Goal: Information Seeking & Learning: Compare options

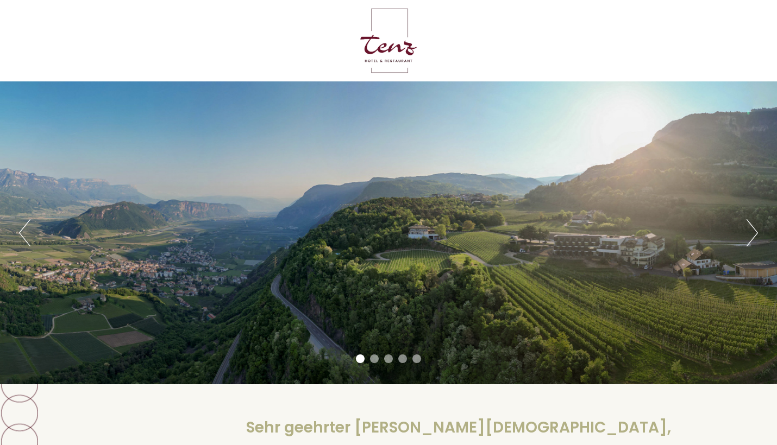
scroll to position [278, 0]
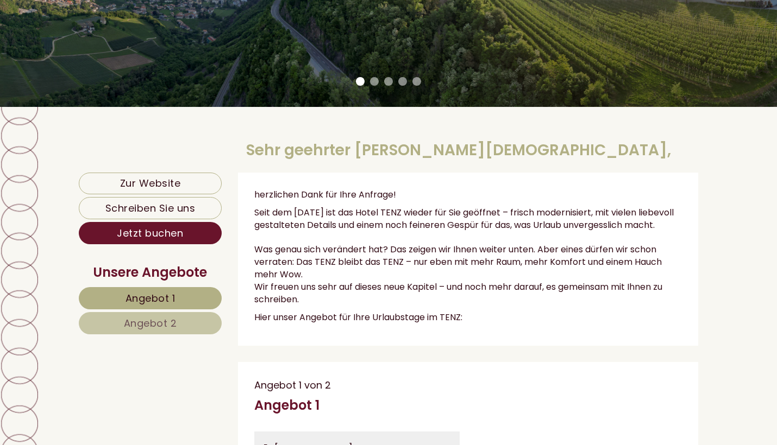
click at [173, 299] on span "Angebot 1" at bounding box center [150, 299] width 50 height 14
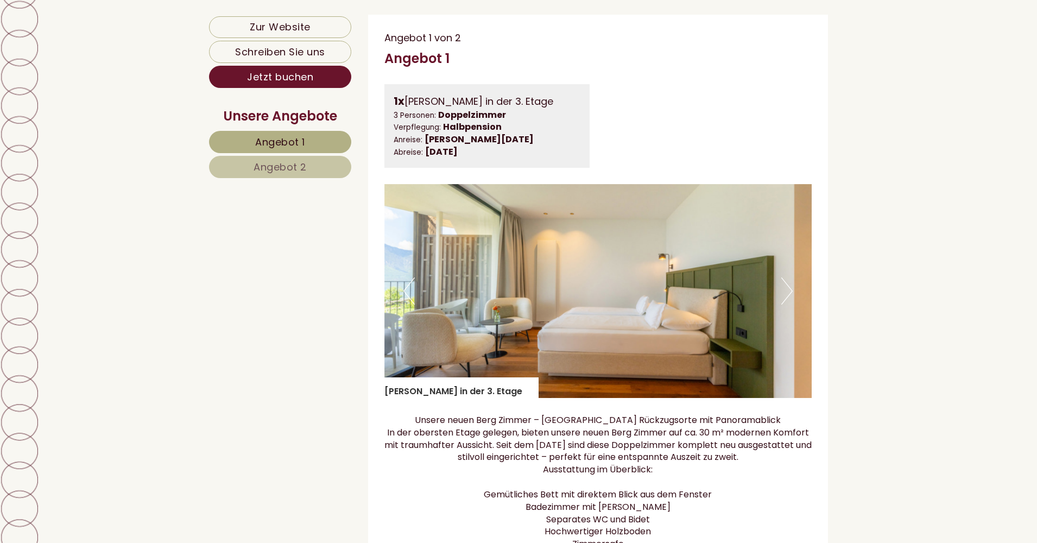
scroll to position [750, 0]
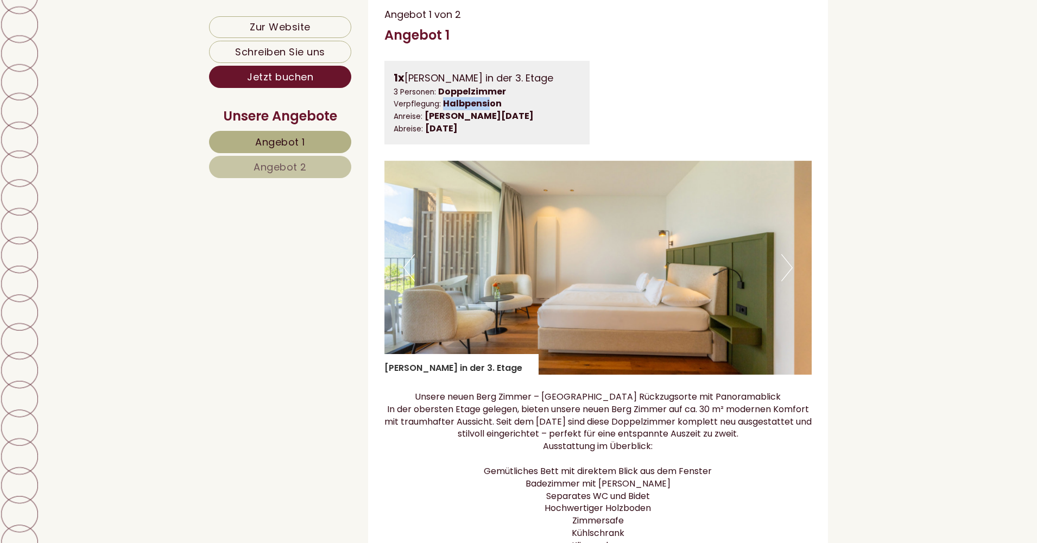
drag, startPoint x: 443, startPoint y: 110, endPoint x: 646, endPoint y: 185, distance: 217.0
click at [495, 110] on b "Halbpension" at bounding box center [472, 103] width 59 height 12
click at [776, 273] on button "Next" at bounding box center [787, 267] width 11 height 27
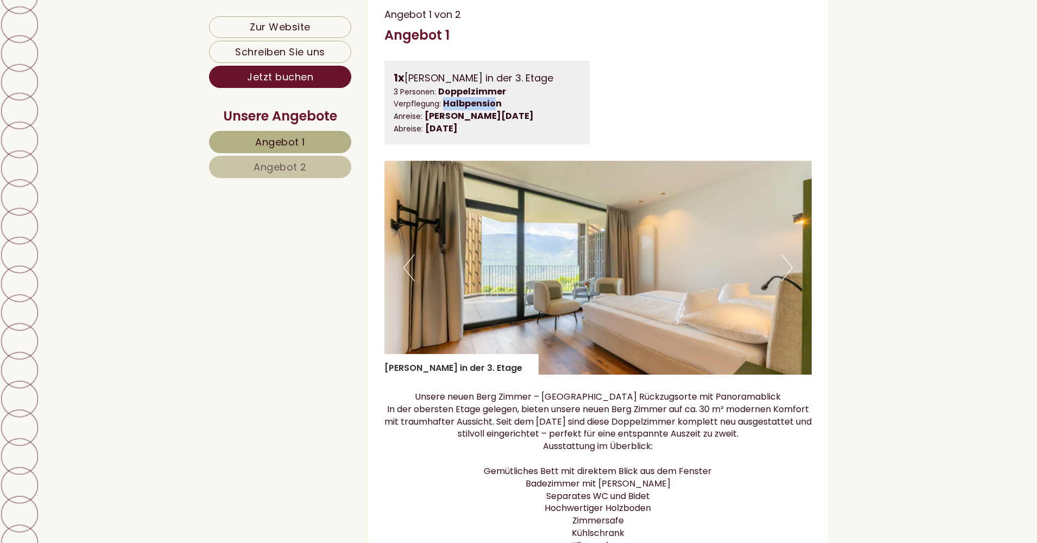
click at [776, 273] on button "Next" at bounding box center [787, 267] width 11 height 27
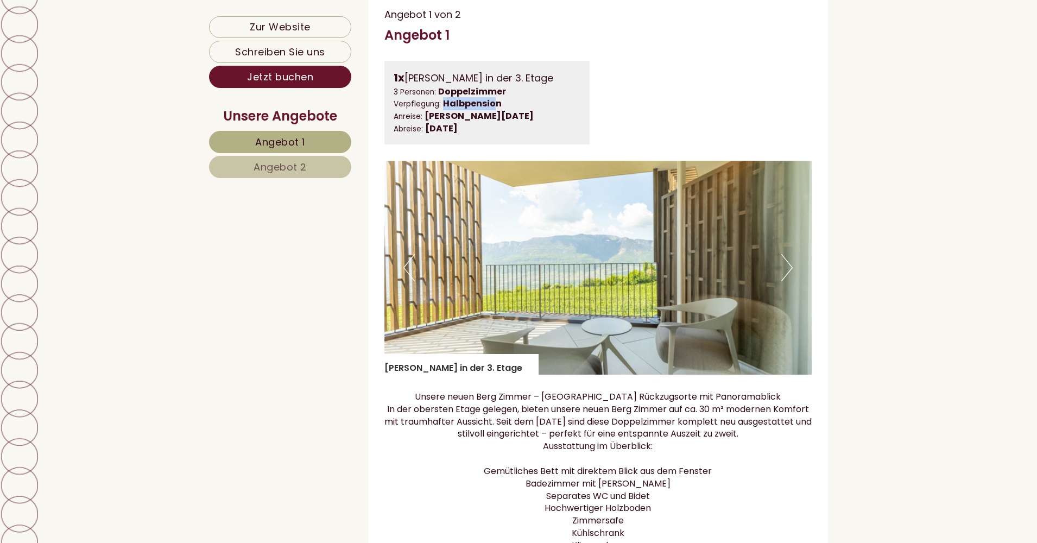
click at [776, 274] on button "Next" at bounding box center [787, 267] width 11 height 27
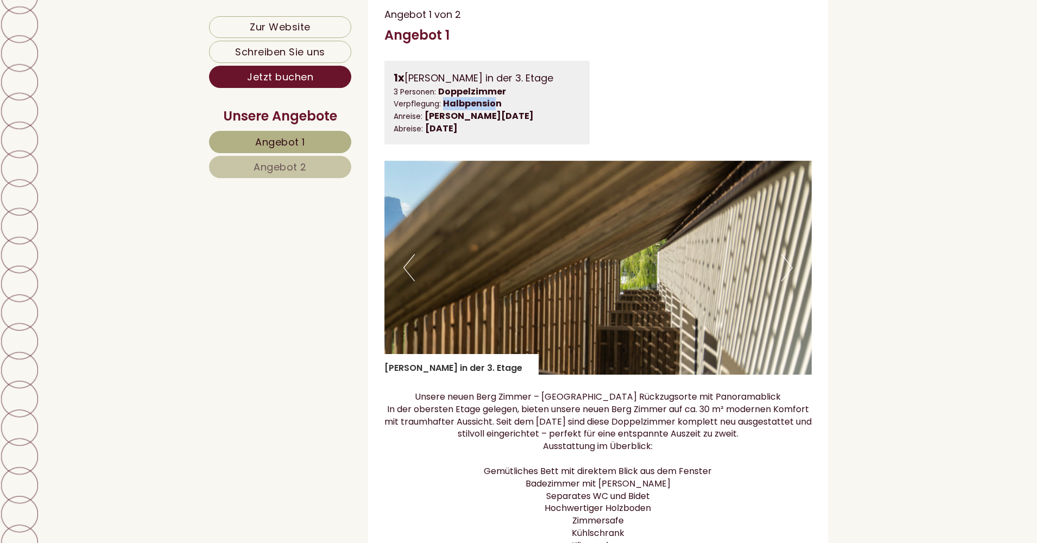
click at [776, 274] on button "Next" at bounding box center [787, 267] width 11 height 27
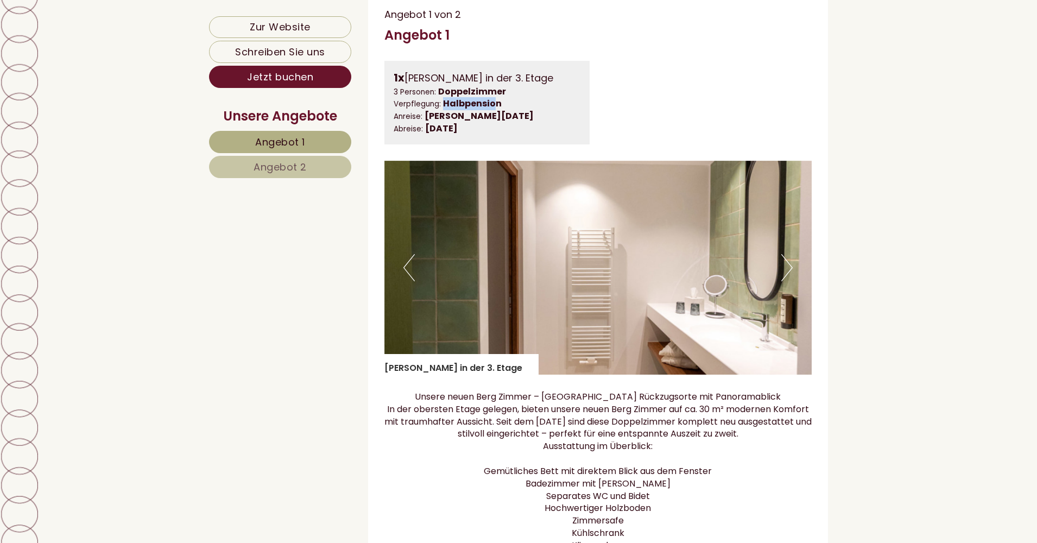
click at [776, 274] on button "Next" at bounding box center [787, 267] width 11 height 27
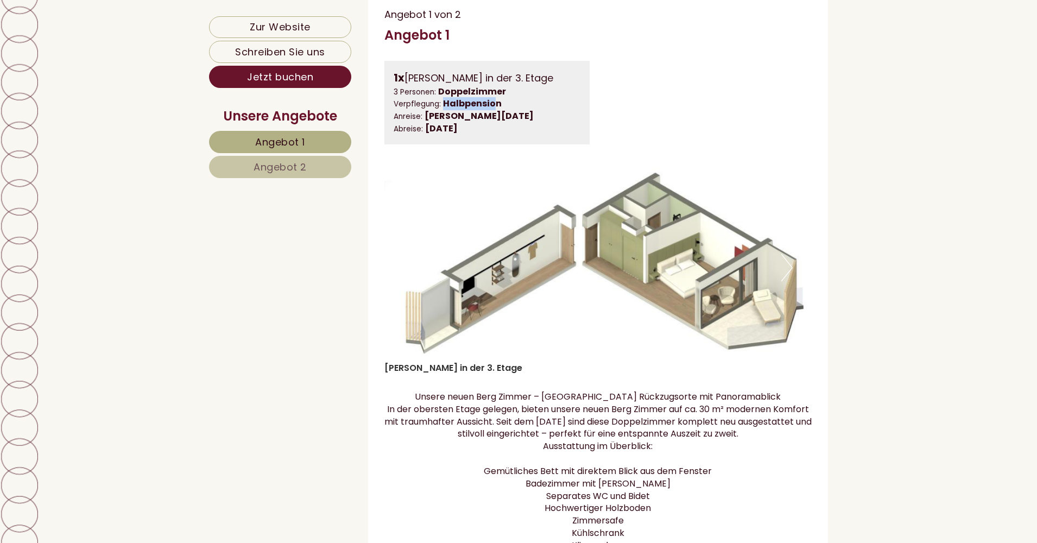
click at [776, 271] on img at bounding box center [599, 268] width 428 height 214
click at [776, 273] on button "Next" at bounding box center [787, 267] width 11 height 27
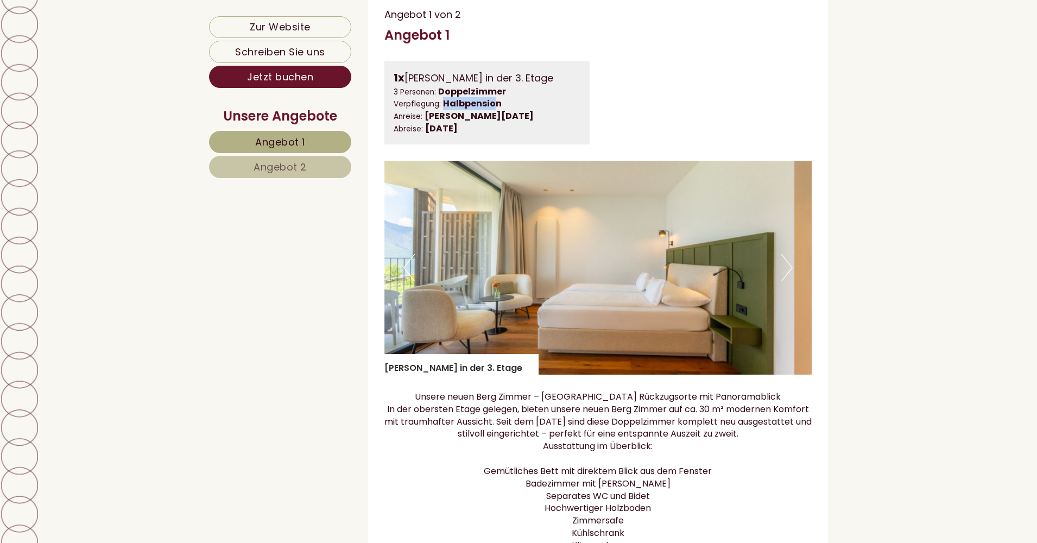
click at [776, 273] on button "Next" at bounding box center [787, 267] width 11 height 27
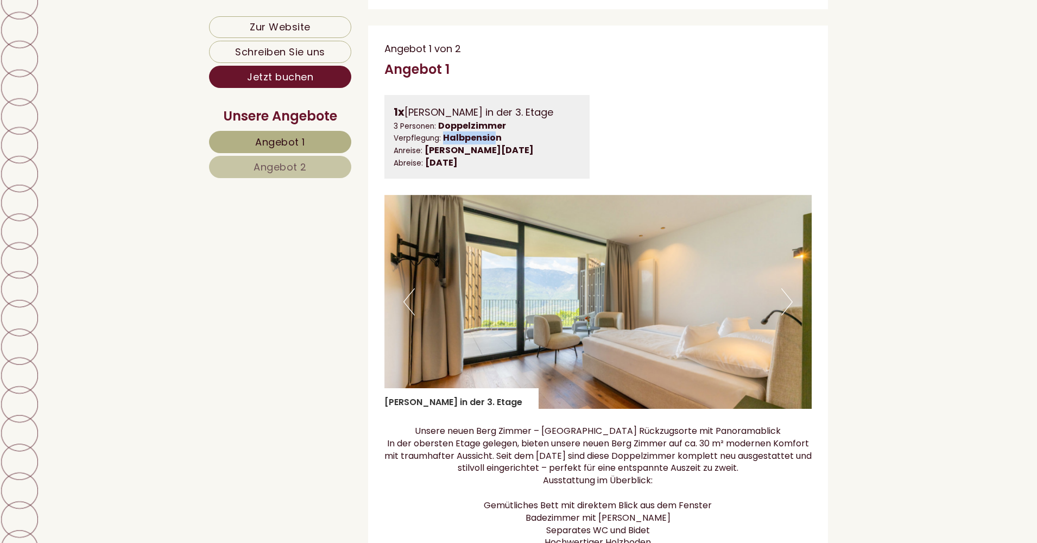
scroll to position [831, 0]
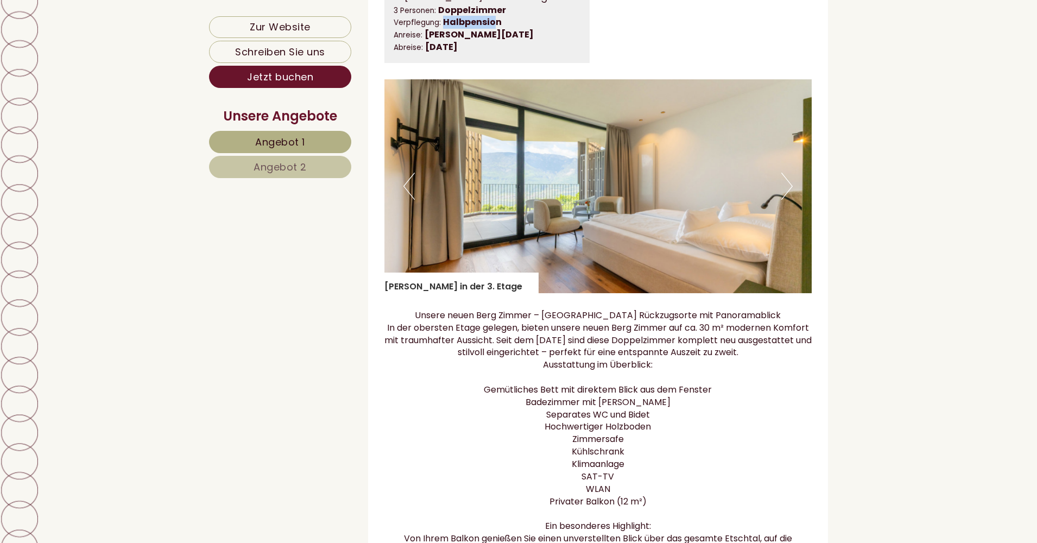
click at [256, 171] on span "Angebot 2" at bounding box center [280, 167] width 53 height 14
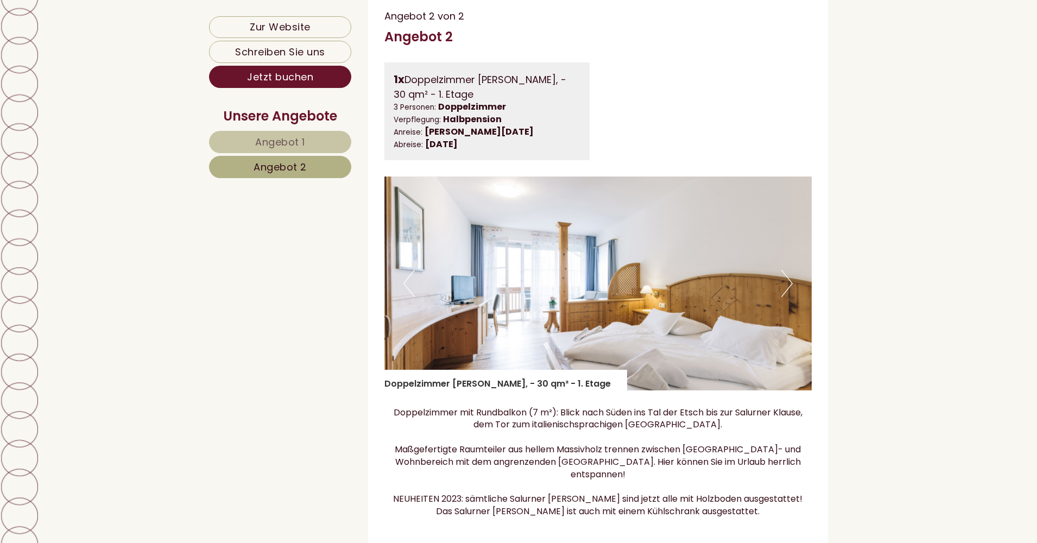
click at [776, 284] on img at bounding box center [599, 284] width 428 height 214
click at [776, 291] on button "Next" at bounding box center [787, 283] width 11 height 27
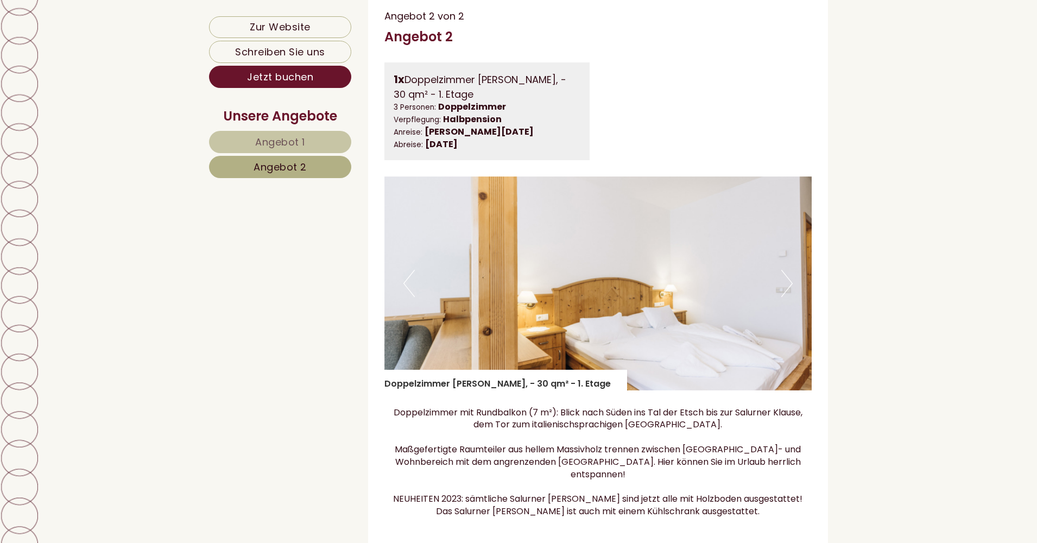
click at [776, 290] on button "Next" at bounding box center [787, 283] width 11 height 27
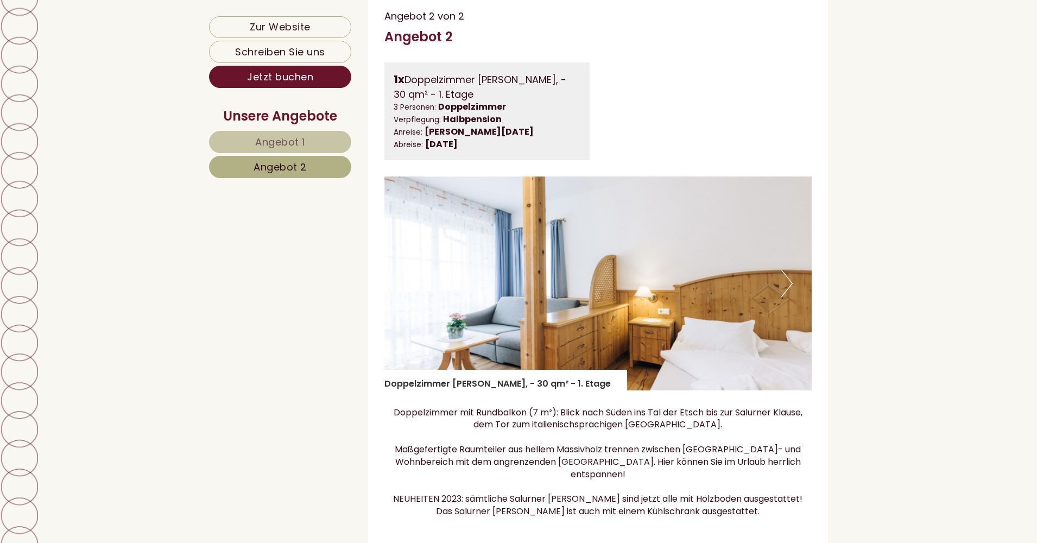
click at [776, 289] on button "Next" at bounding box center [787, 283] width 11 height 27
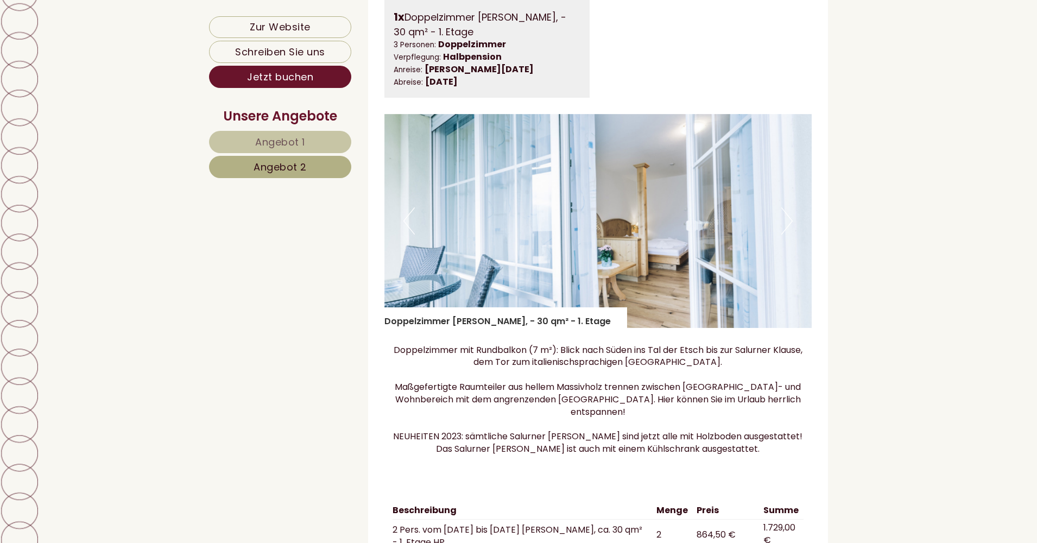
scroll to position [768, 0]
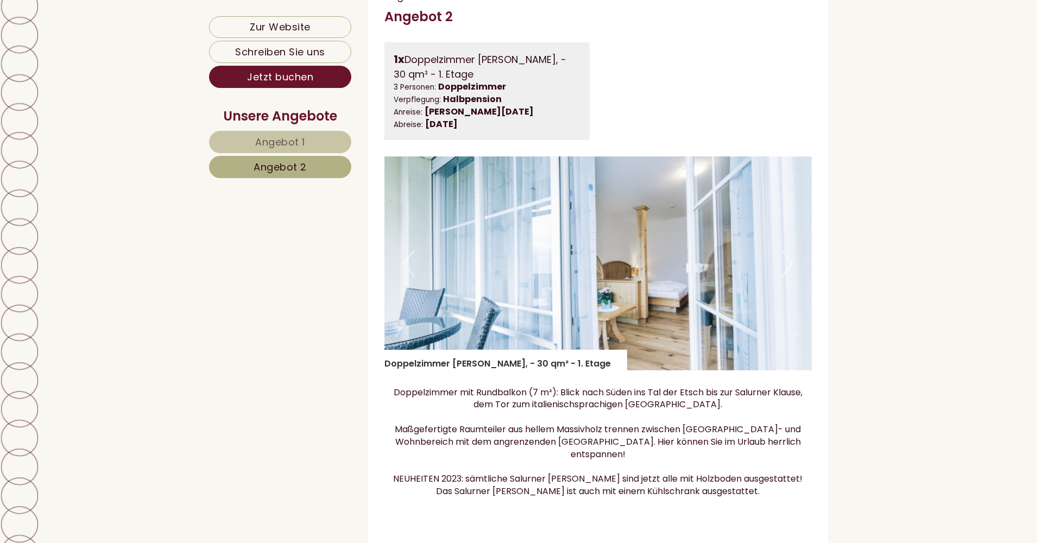
click at [776, 276] on img at bounding box center [599, 263] width 428 height 214
click at [776, 272] on img at bounding box center [599, 263] width 428 height 214
drag, startPoint x: 813, startPoint y: 255, endPoint x: 805, endPoint y: 277, distance: 23.2
click at [776, 273] on div "Angebot 2 von 2 Angebot 2 1x Doppelzimmer Salurner Klause, - 30 qm² - 1. Etage …" at bounding box center [598, 391] width 461 height 837
click at [776, 280] on img at bounding box center [599, 263] width 428 height 214
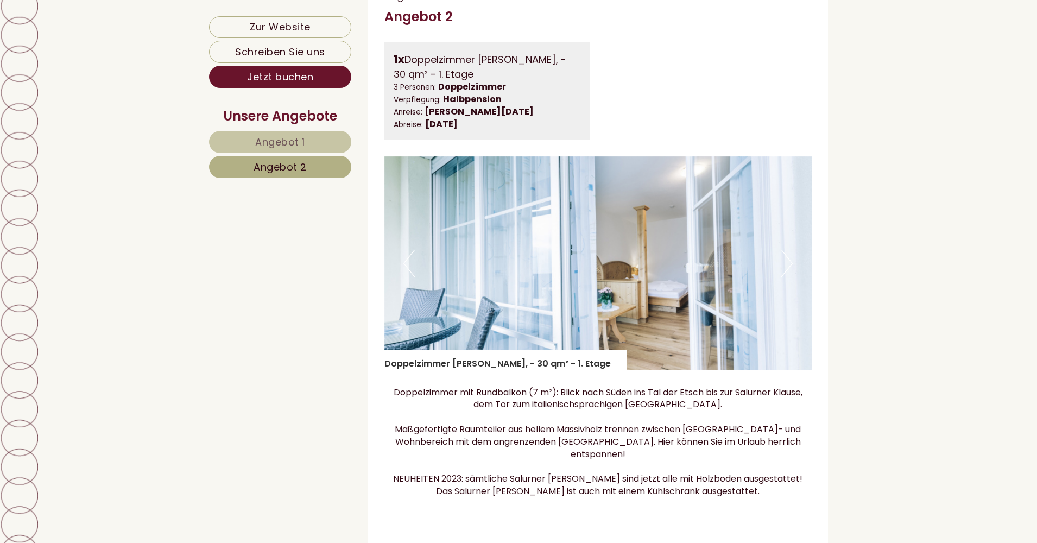
click at [776, 262] on img at bounding box center [599, 263] width 428 height 214
drag, startPoint x: 797, startPoint y: 262, endPoint x: 804, endPoint y: 294, distance: 32.8
click at [776, 262] on img at bounding box center [599, 263] width 428 height 214
click at [307, 144] on link "Angebot 1" at bounding box center [280, 142] width 142 height 22
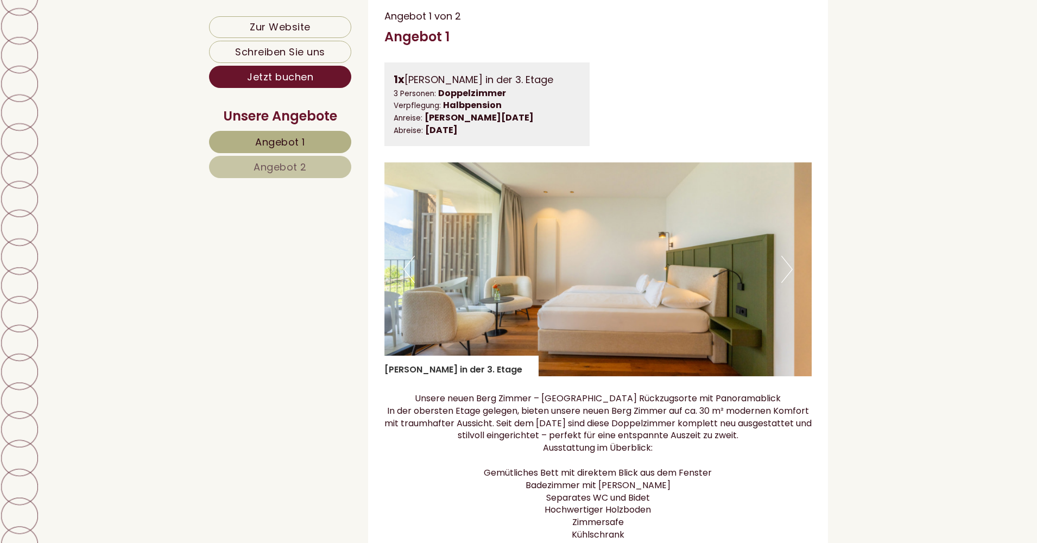
click at [291, 170] on span "Angebot 2" at bounding box center [280, 167] width 53 height 14
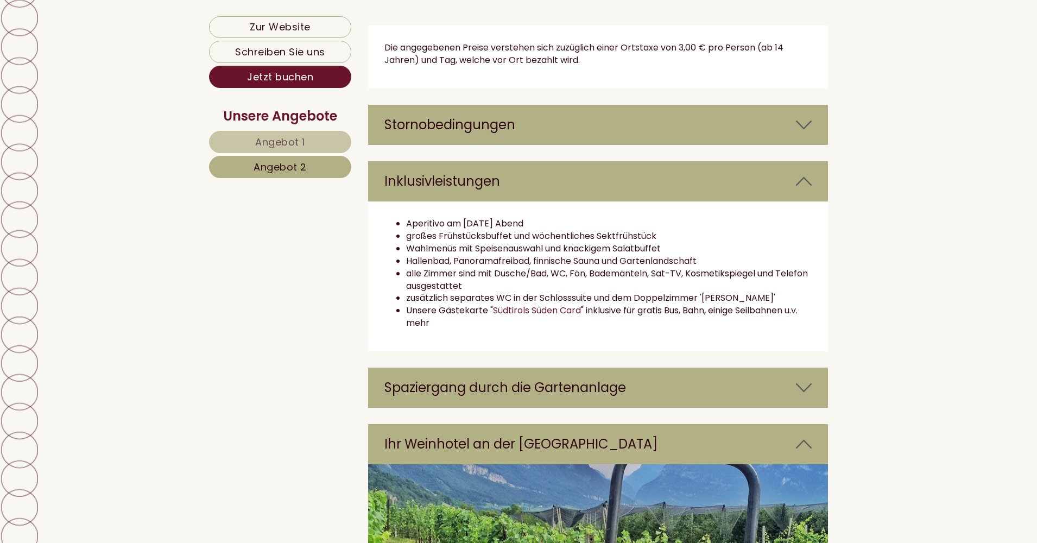
scroll to position [1932, 0]
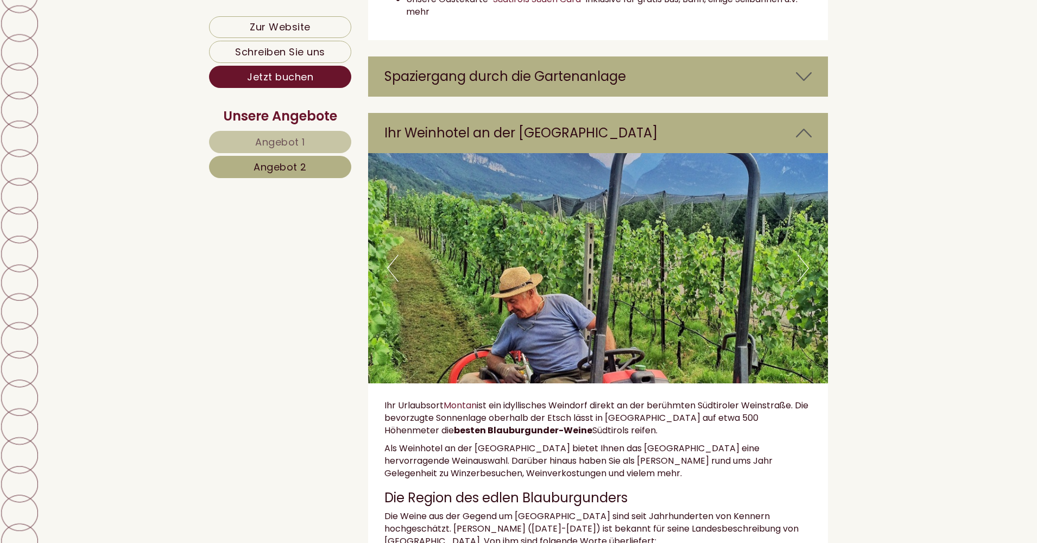
click at [776, 255] on button "Next" at bounding box center [803, 268] width 11 height 27
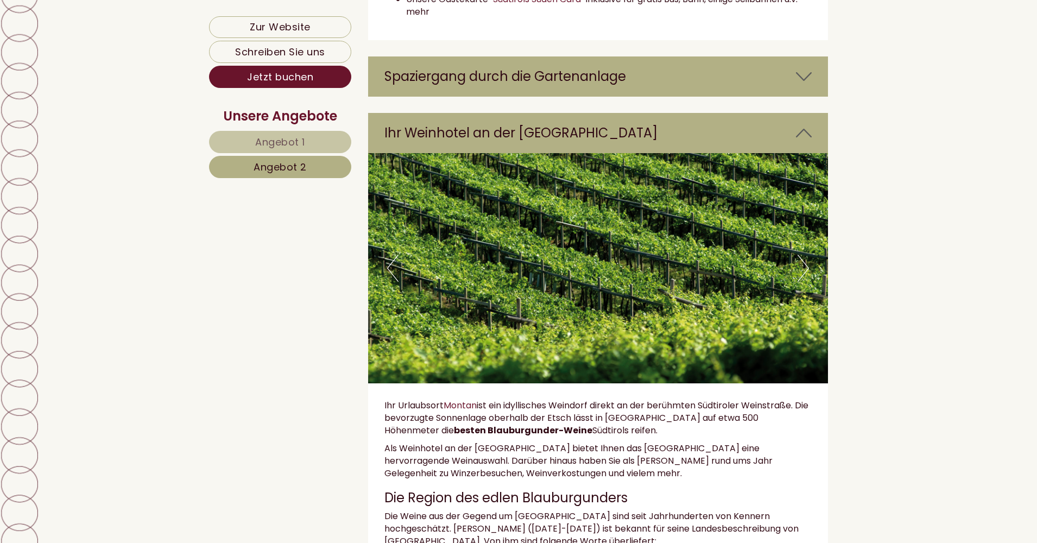
click at [776, 255] on button "Next" at bounding box center [803, 268] width 11 height 27
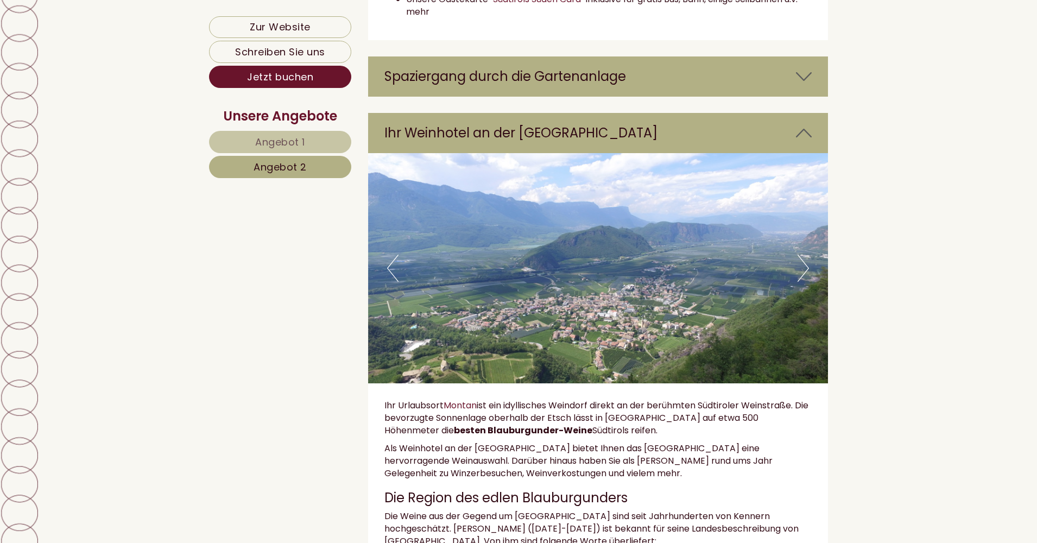
click at [776, 255] on button "Next" at bounding box center [803, 268] width 11 height 27
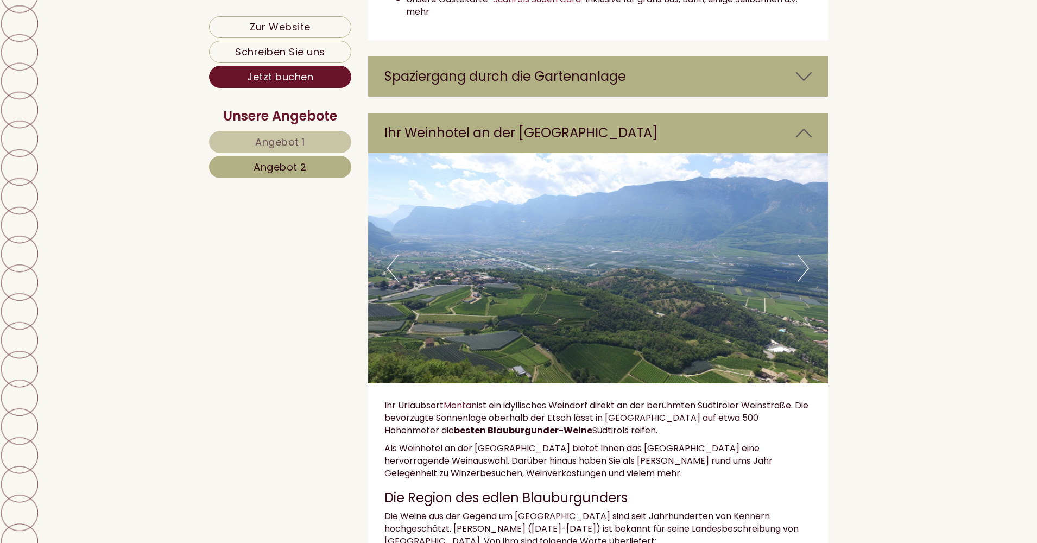
click at [776, 255] on button "Next" at bounding box center [803, 268] width 11 height 27
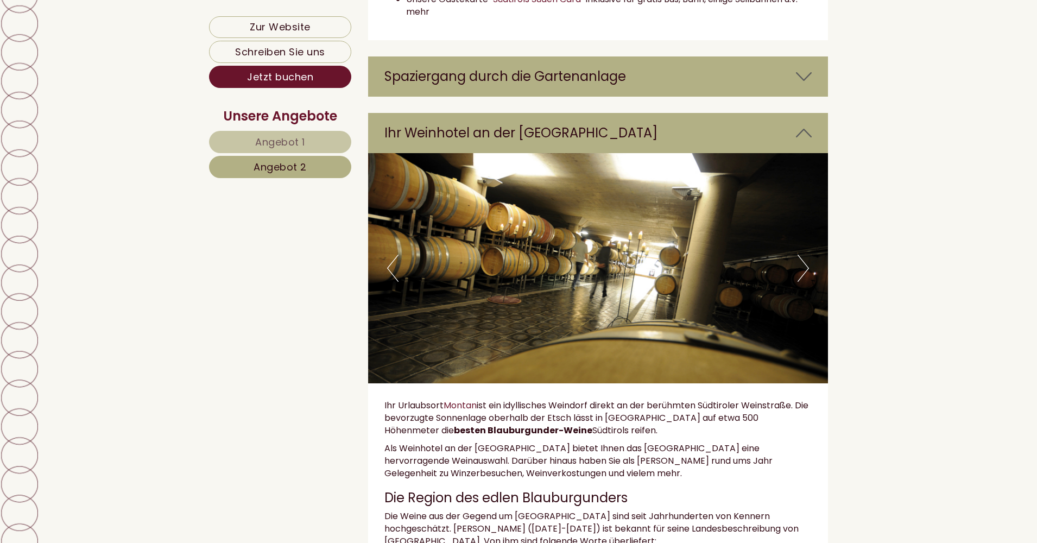
click at [776, 255] on button "Next" at bounding box center [803, 268] width 11 height 27
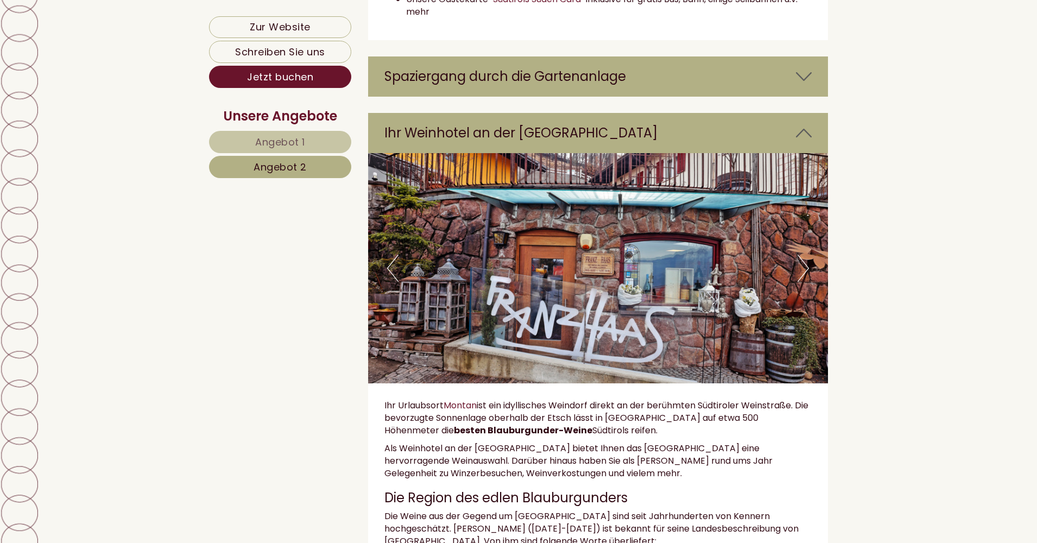
click at [776, 255] on button "Next" at bounding box center [803, 268] width 11 height 27
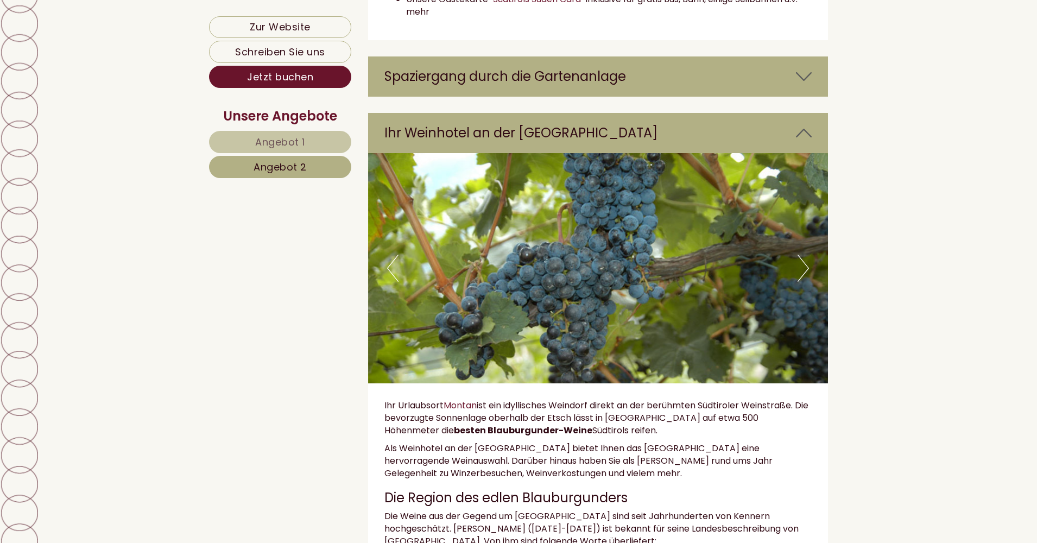
click at [776, 255] on button "Next" at bounding box center [803, 268] width 11 height 27
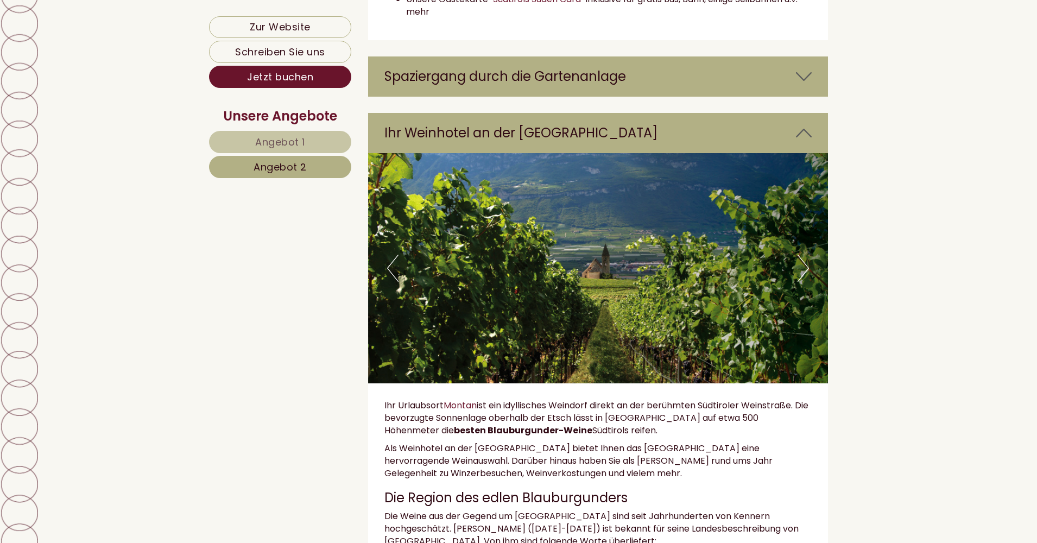
click at [776, 255] on button "Next" at bounding box center [803, 268] width 11 height 27
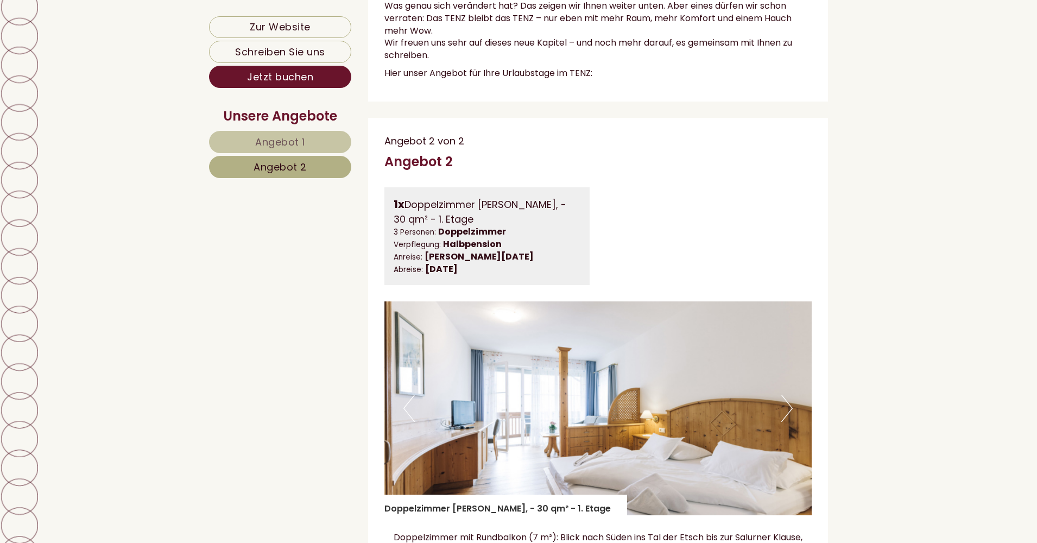
click at [287, 133] on link "Angebot 1" at bounding box center [280, 142] width 142 height 22
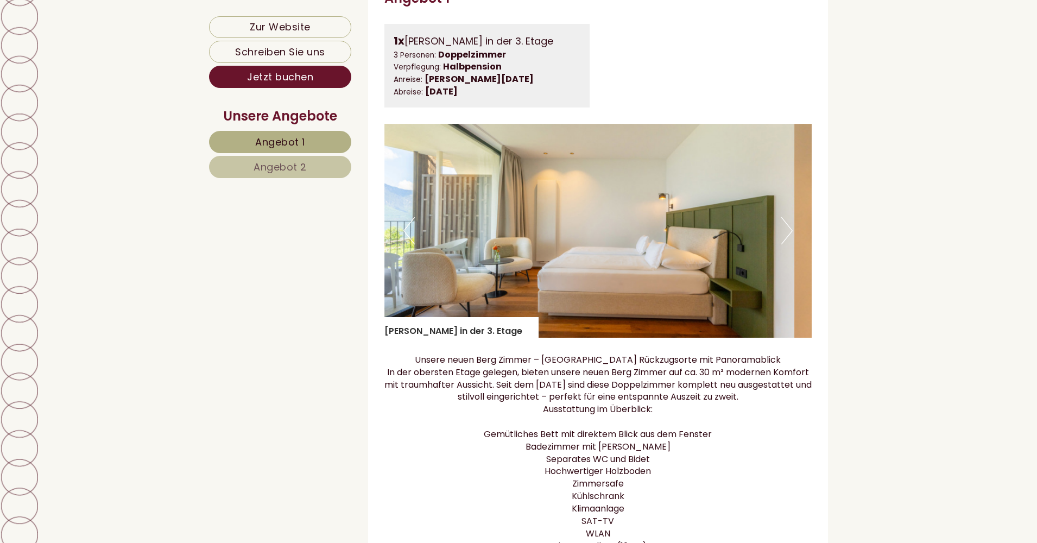
scroll to position [789, 0]
